Goal: Task Accomplishment & Management: Use online tool/utility

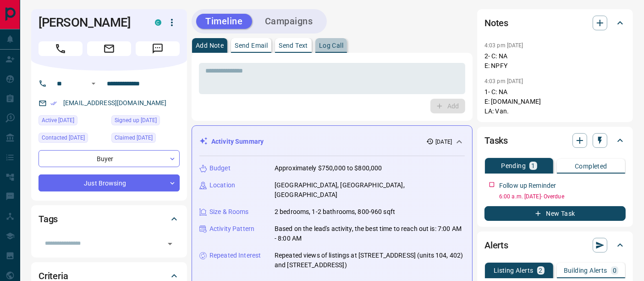
click at [335, 47] on p "Log Call" at bounding box center [331, 45] width 24 height 6
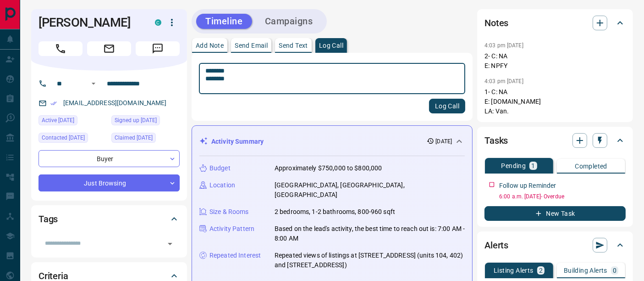
type textarea "******** ********"
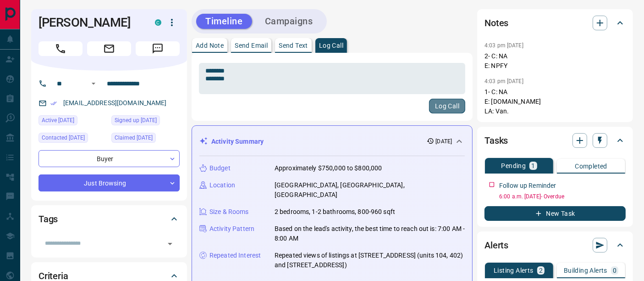
click at [443, 108] on button "Log Call" at bounding box center [447, 106] width 36 height 15
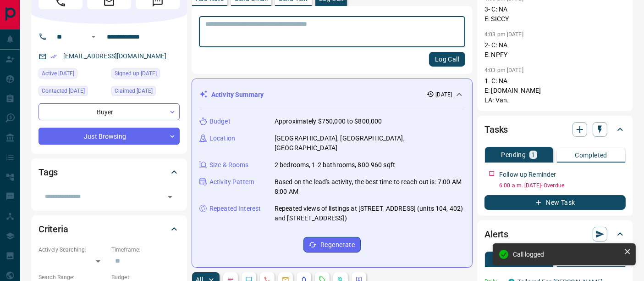
scroll to position [102, 0]
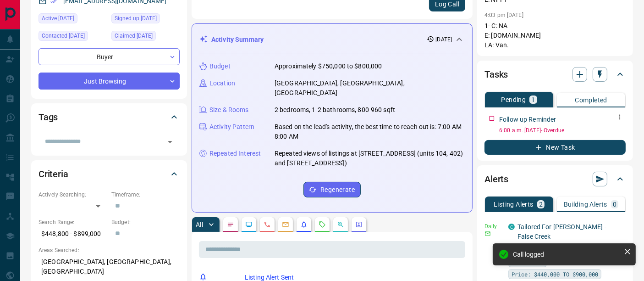
click at [622, 120] on button "button" at bounding box center [620, 117] width 12 height 12
click at [615, 134] on li "Edit" at bounding box center [605, 134] width 40 height 14
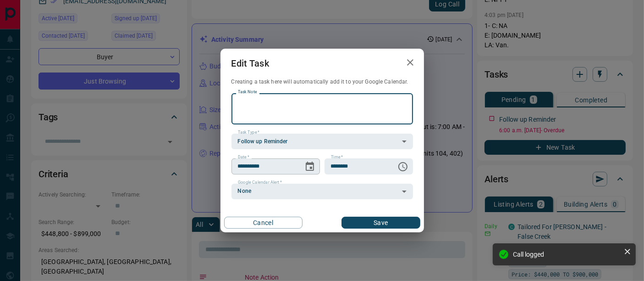
scroll to position [0, 0]
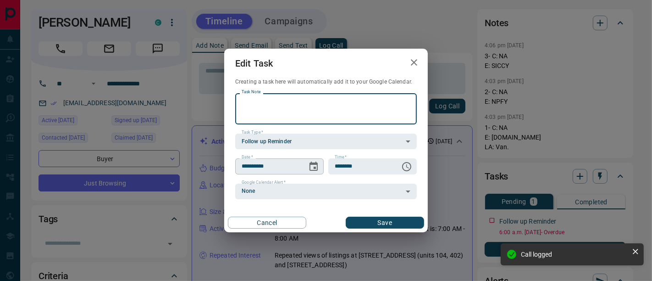
click at [315, 167] on icon "Choose date, selected date is Sep 13, 2025" at bounding box center [314, 165] width 8 height 9
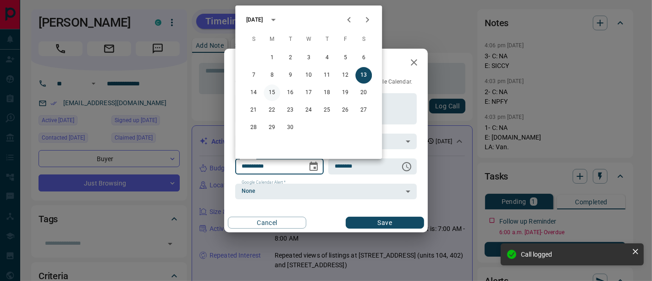
click at [272, 95] on button "15" at bounding box center [272, 92] width 17 height 17
type input "**********"
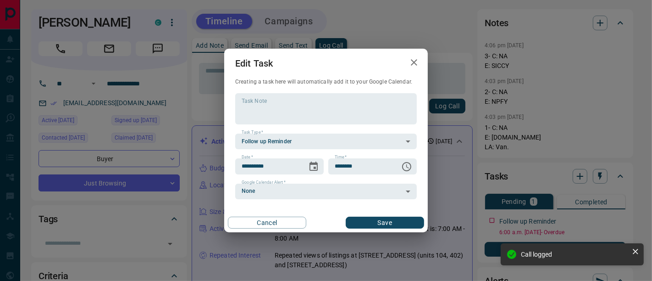
click at [360, 222] on button "Save" at bounding box center [385, 222] width 78 height 12
